Goal: Information Seeking & Learning: Learn about a topic

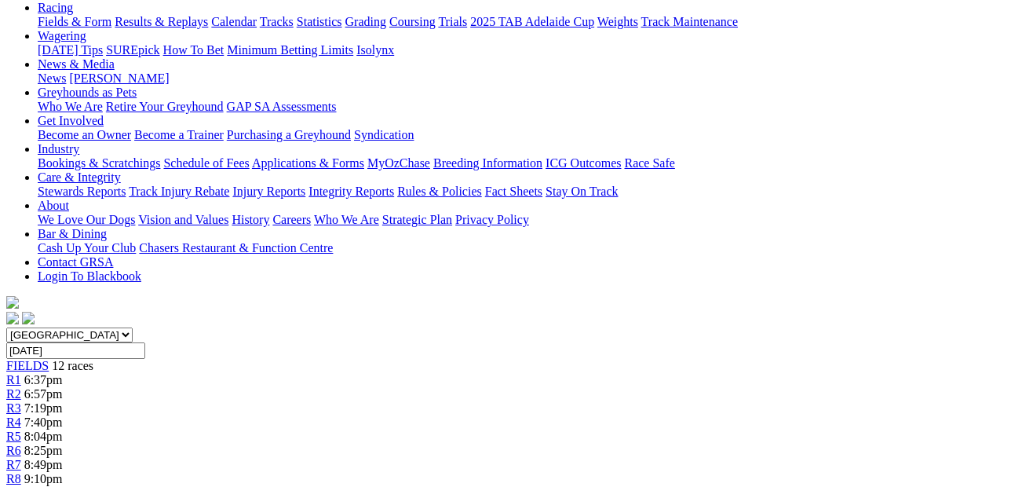
scroll to position [179, 0]
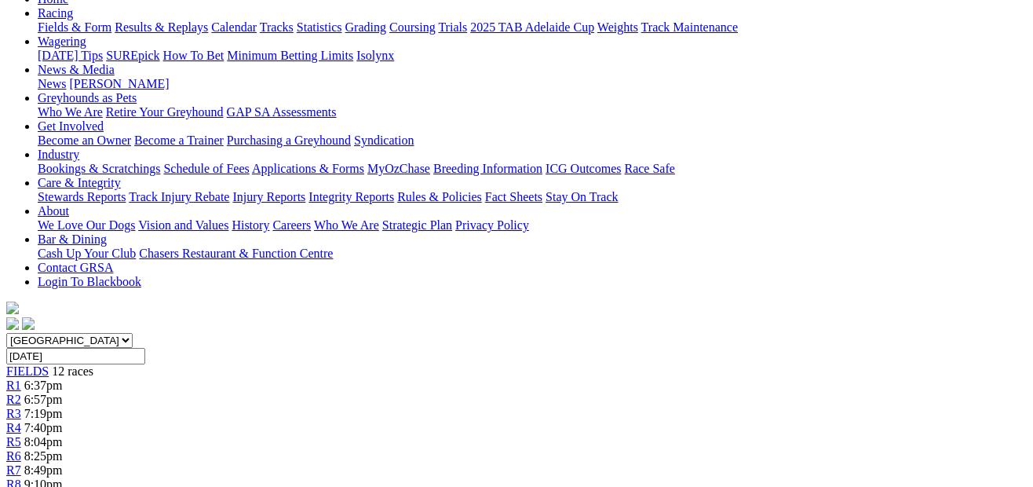
click at [21, 449] on link "R6" at bounding box center [13, 455] width 15 height 13
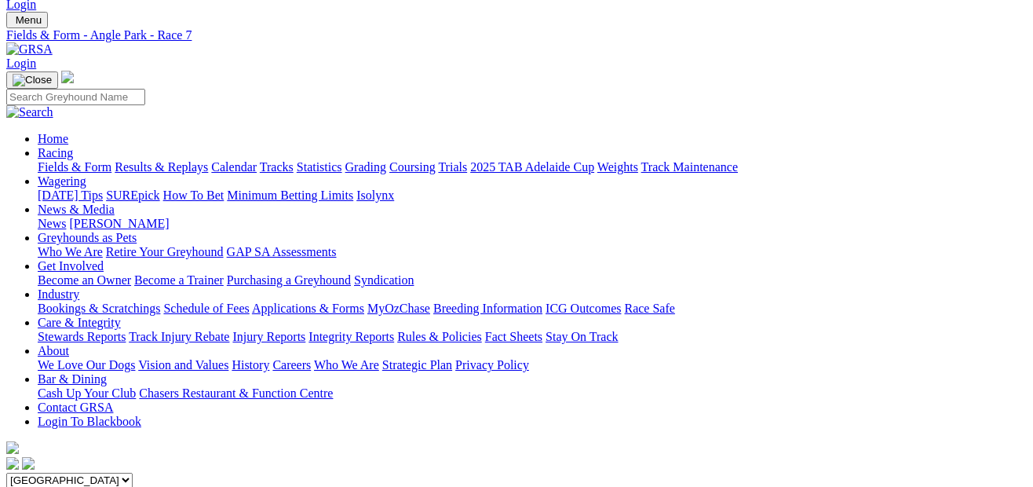
scroll to position [35, 0]
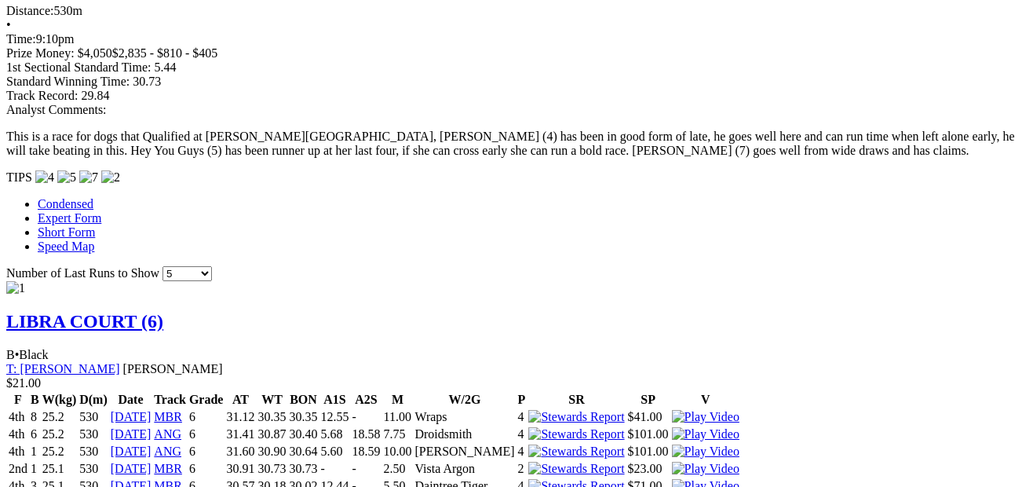
scroll to position [1436, 0]
